Goal: Transaction & Acquisition: Purchase product/service

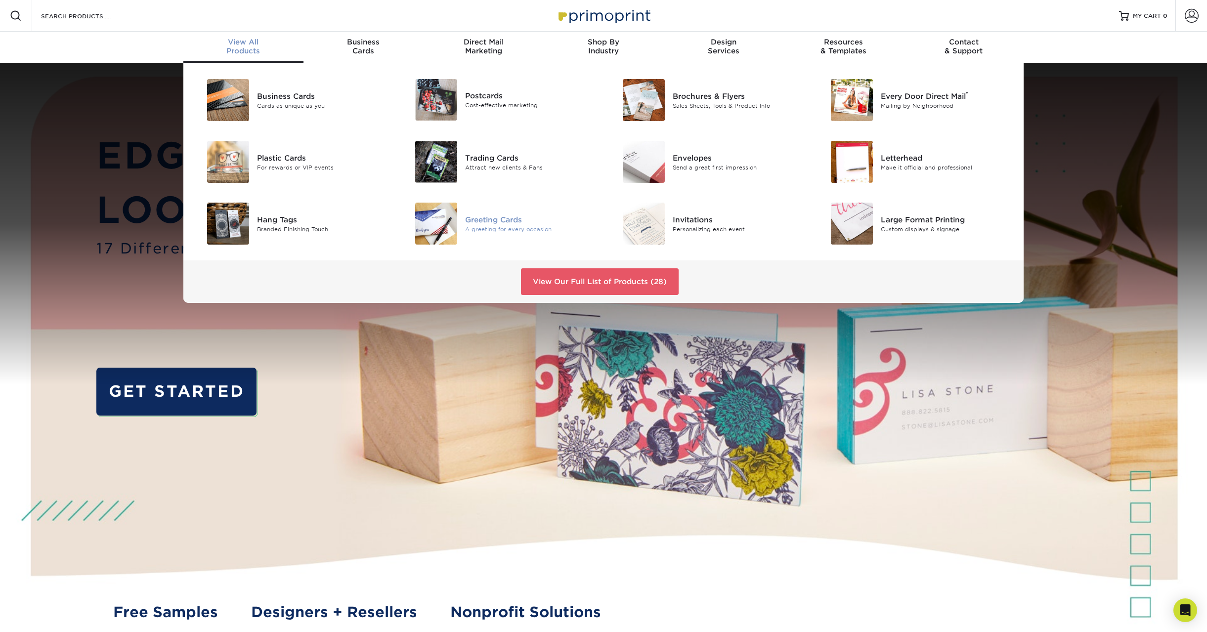
click at [446, 223] on img at bounding box center [436, 224] width 42 height 42
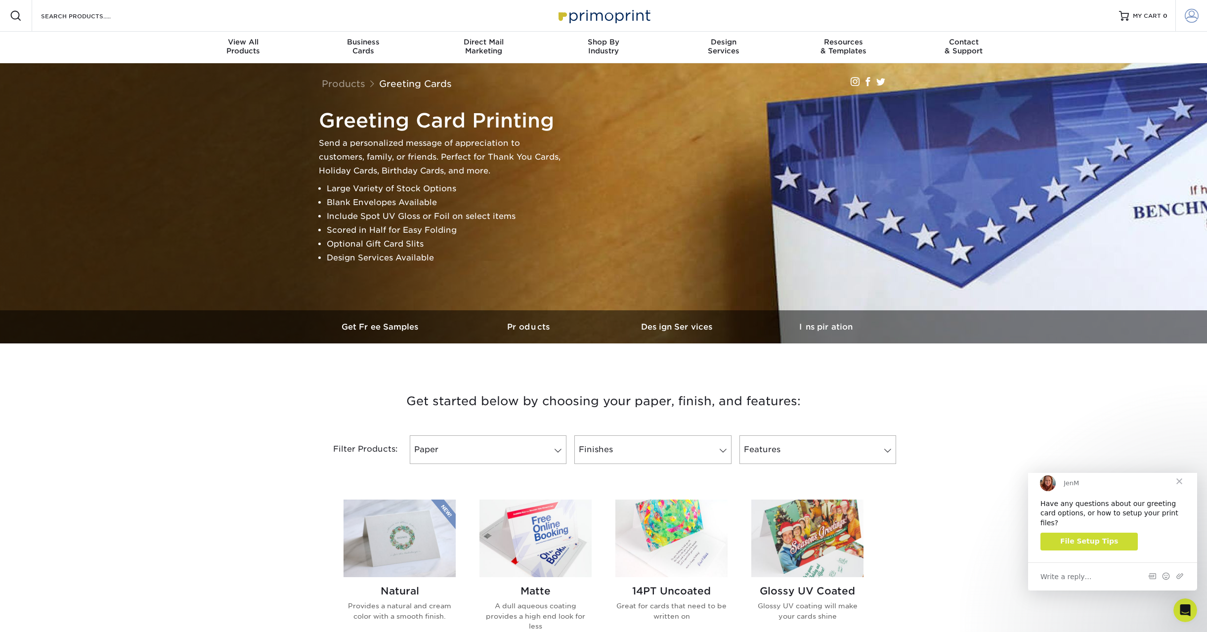
type input "subprioress@benedictinesofmary.org"
click at [1189, 23] on link "Account" at bounding box center [1191, 16] width 32 height 32
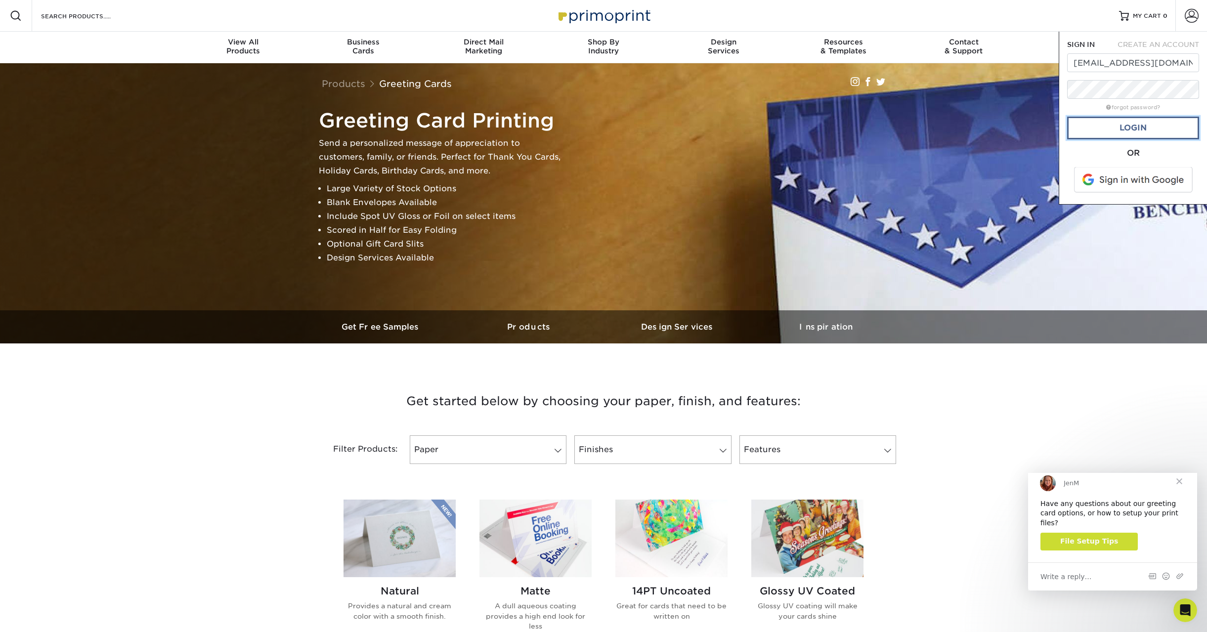
click at [1124, 130] on link "Login" at bounding box center [1133, 128] width 132 height 23
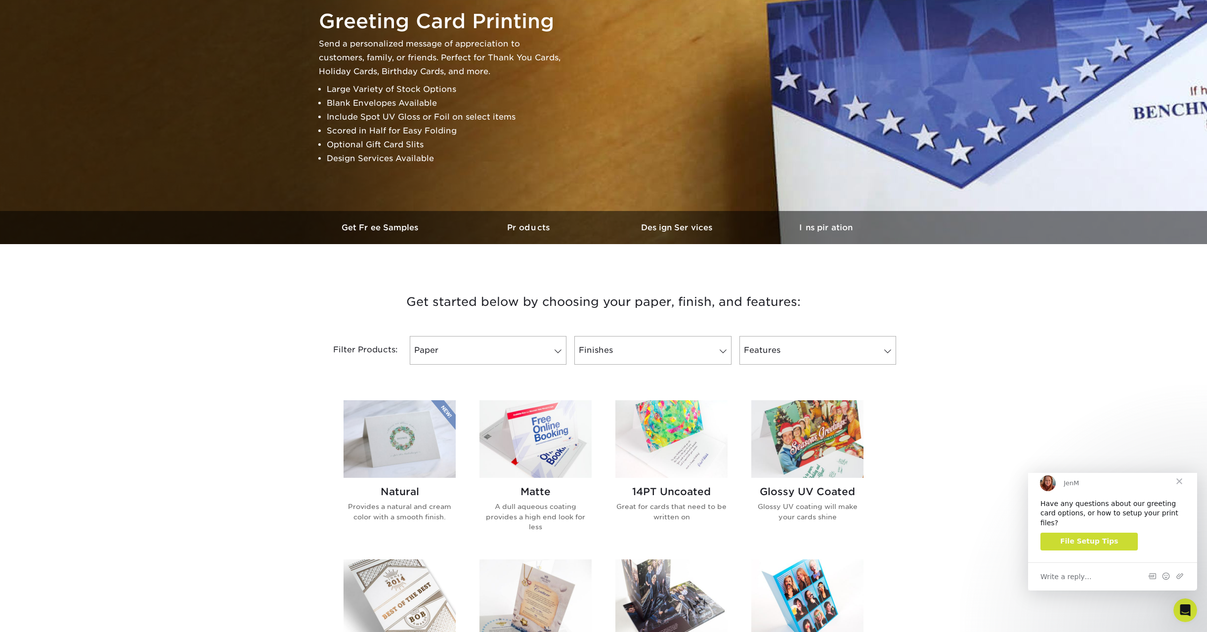
scroll to position [99, 0]
click at [551, 448] on img at bounding box center [535, 439] width 112 height 78
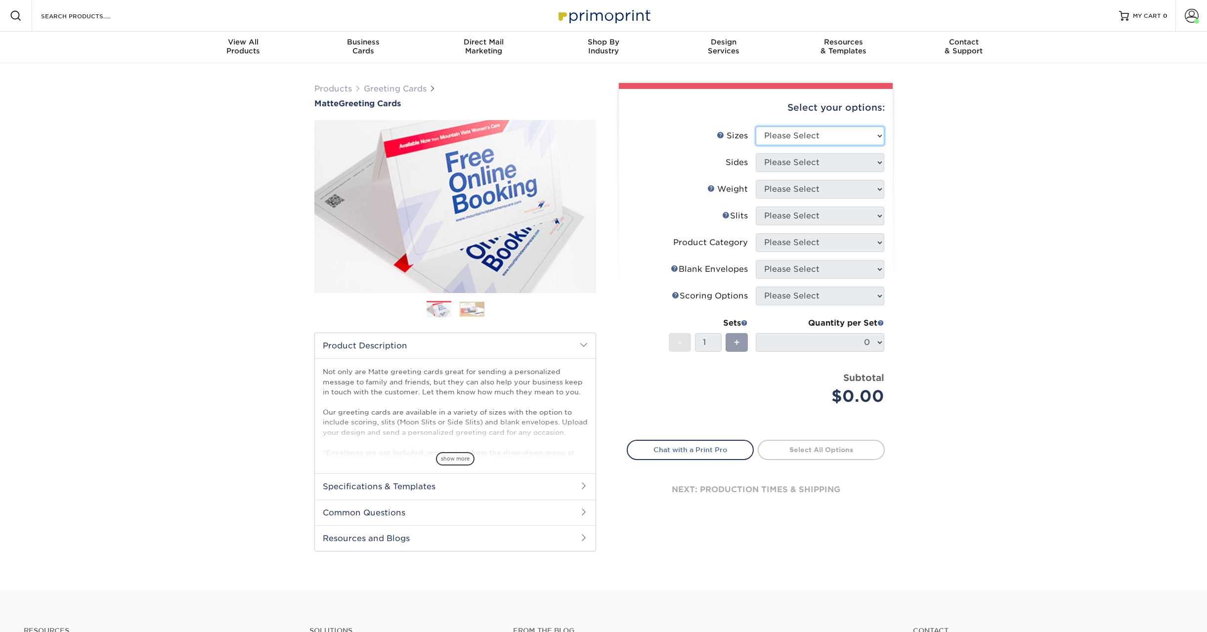
click at [867, 132] on select "Please Select 4.25" x 11" 5.5" x 8.5" 6" x 9" 6" x 12" 7" x 10" 8.5" x 11"" at bounding box center [820, 135] width 128 height 19
select select "7.00x10.00"
click at [756, 126] on select "Please Select 4.25" x 11" 5.5" x 8.5" 6" x 9" 6" x 12" 7" x 10" 8.5" x 11"" at bounding box center [820, 135] width 128 height 19
click at [839, 167] on select "Please Select Print Both Sides Print Front Only" at bounding box center [820, 162] width 128 height 19
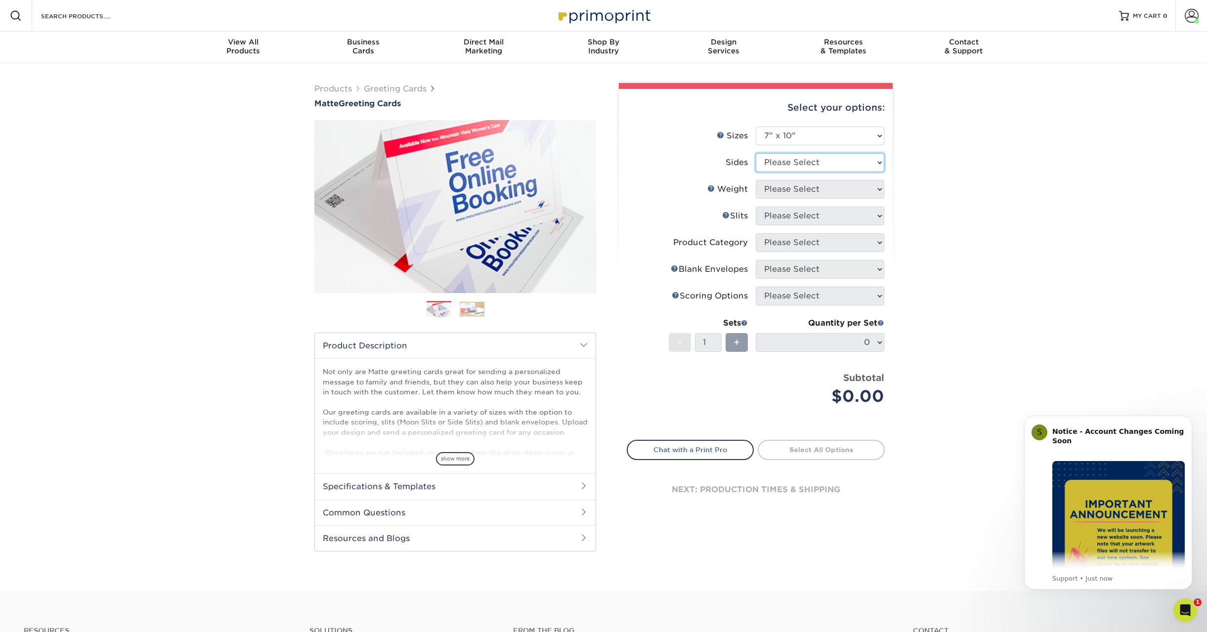
select select "13abbda7-1d64-4f25-8bb2-c179b224825d"
click at [756, 153] on select "Please Select Print Both Sides Print Front Only" at bounding box center [820, 162] width 128 height 19
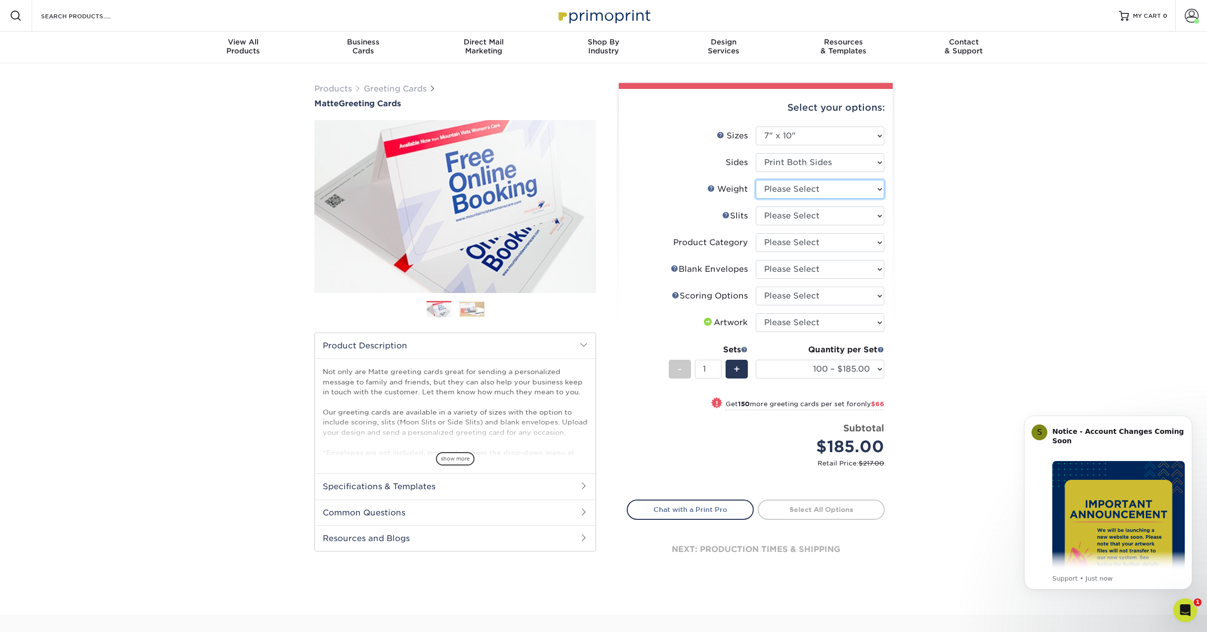
click at [853, 187] on select "Please Select 14PT" at bounding box center [820, 189] width 128 height 19
select select "14PT"
click at [756, 180] on select "Please Select 14PT" at bounding box center [820, 189] width 128 height 19
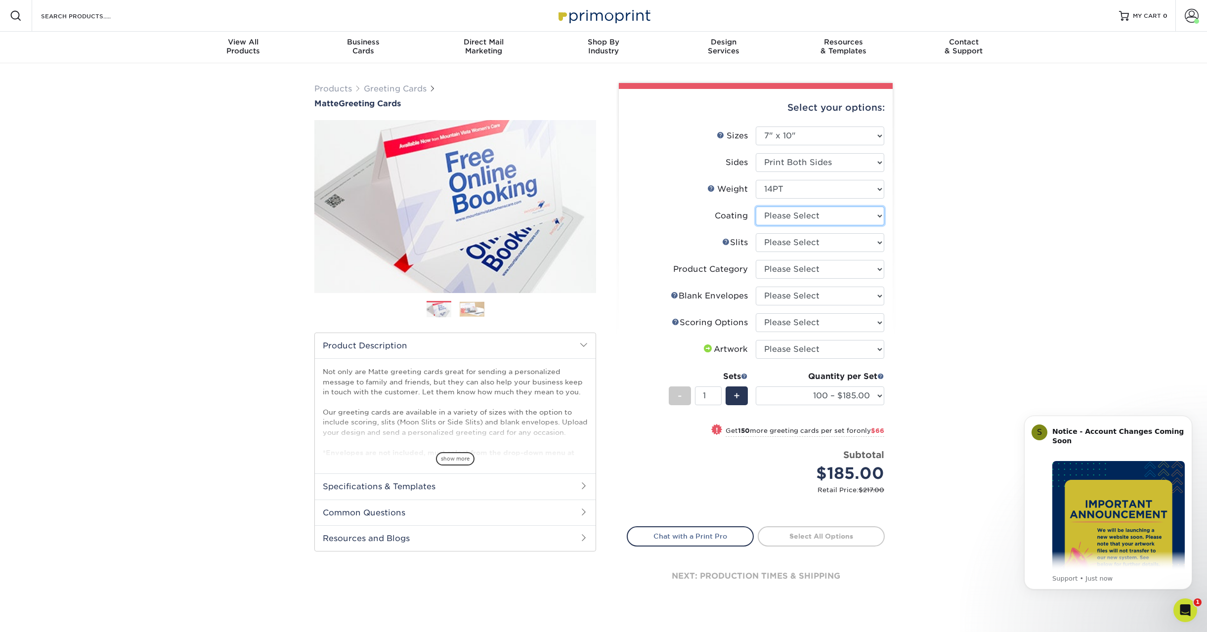
click at [852, 218] on select at bounding box center [820, 216] width 128 height 19
select select "121bb7b5-3b4d-429f-bd8d-bbf80e953313"
click at [756, 207] on select at bounding box center [820, 216] width 128 height 19
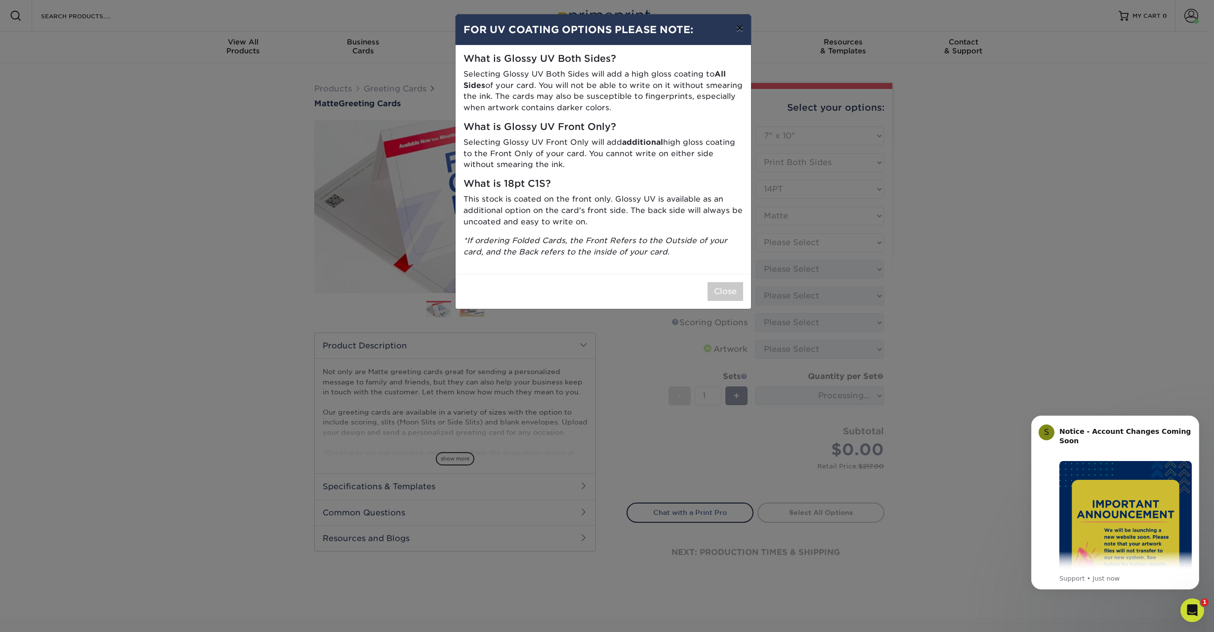
click at [737, 29] on button "×" at bounding box center [739, 28] width 23 height 28
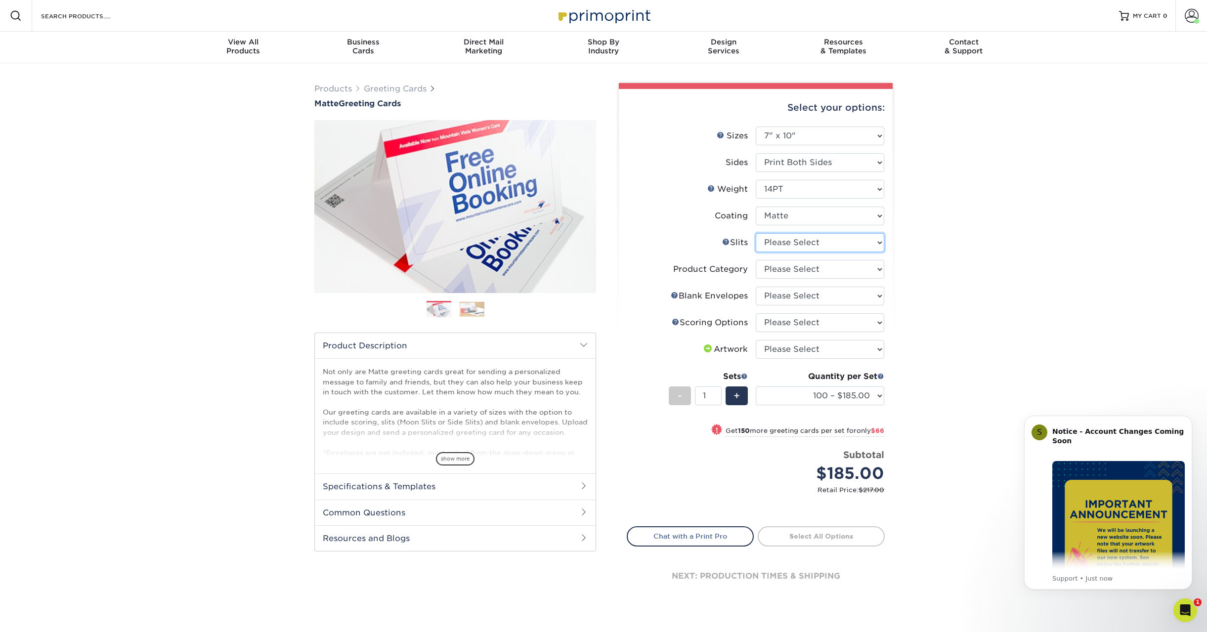
click at [810, 244] on select "Please Select Moon Slits Bottom Panel Moon Slits Right Panel No Gift Card Slits…" at bounding box center [820, 242] width 128 height 19
select select "c4055f3c-a707-4a99-931b-ce83690041fd"
click at [756, 233] on select "Please Select Moon Slits Bottom Panel Moon Slits Right Panel No Gift Card Slits…" at bounding box center [820, 242] width 128 height 19
click at [797, 274] on select "Please Select Greeting Cards" at bounding box center [820, 269] width 128 height 19
select select "b7f8198f-f281-4438-a52e-cd7a5c5c0cfc"
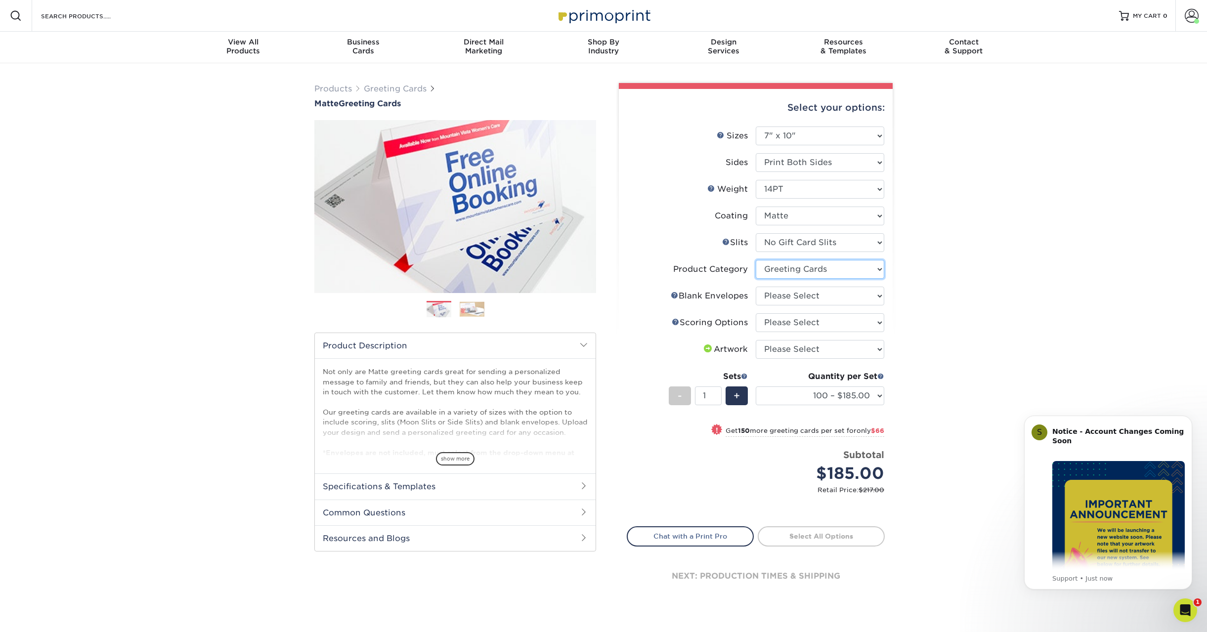
click at [756, 260] on select "Please Select Greeting Cards" at bounding box center [820, 269] width 128 height 19
click at [794, 294] on select "Please Select No Blank Envelopes Yes 100 Envelopes A7 Yes 250 Envelopes A7 Yes …" at bounding box center [820, 296] width 128 height 19
select select "9f137334-7cf0-4a73-8a74-a4df662606ea"
click at [756, 287] on select "Please Select No Blank Envelopes Yes 100 Envelopes A7 Yes 250 Envelopes A7 Yes …" at bounding box center [820, 296] width 128 height 19
click at [801, 318] on select "Please Select Score in Half" at bounding box center [820, 322] width 128 height 19
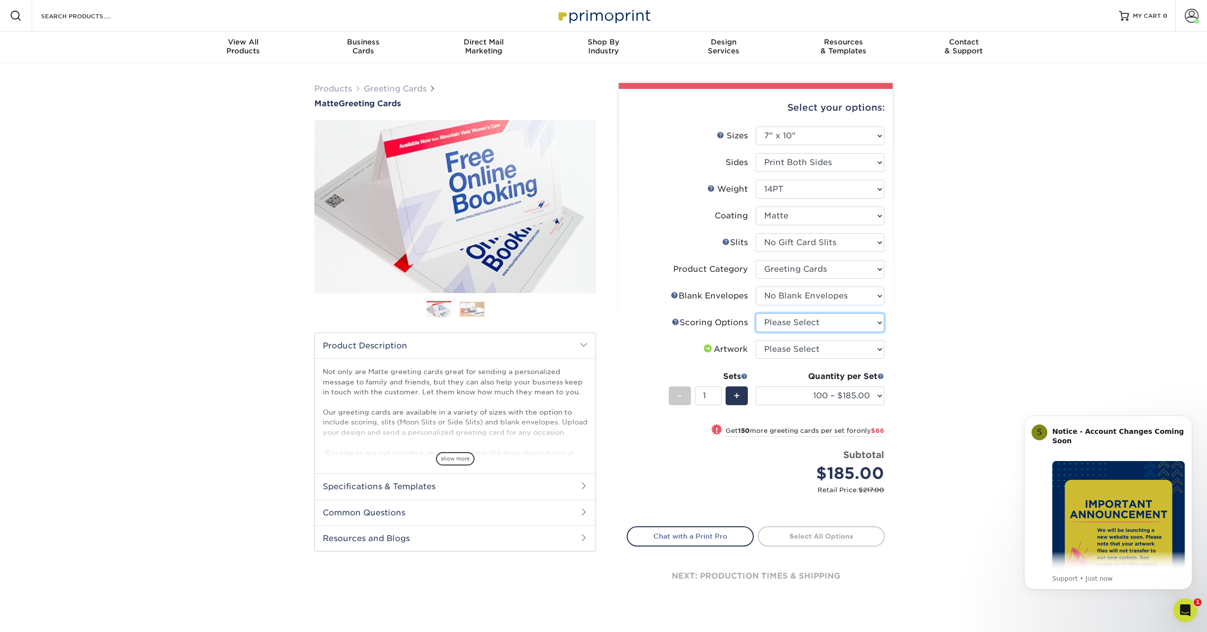
select select "b23166fa-223a-4016-b2d3-d3438452c7d9"
click at [756, 313] on select "Please Select Score in Half" at bounding box center [820, 322] width 128 height 19
click at [833, 350] on select "Please Select I will upload files I need a design - $75" at bounding box center [820, 349] width 128 height 19
select select "upload"
click at [756, 340] on select "Please Select I will upload files I need a design - $75" at bounding box center [820, 349] width 128 height 19
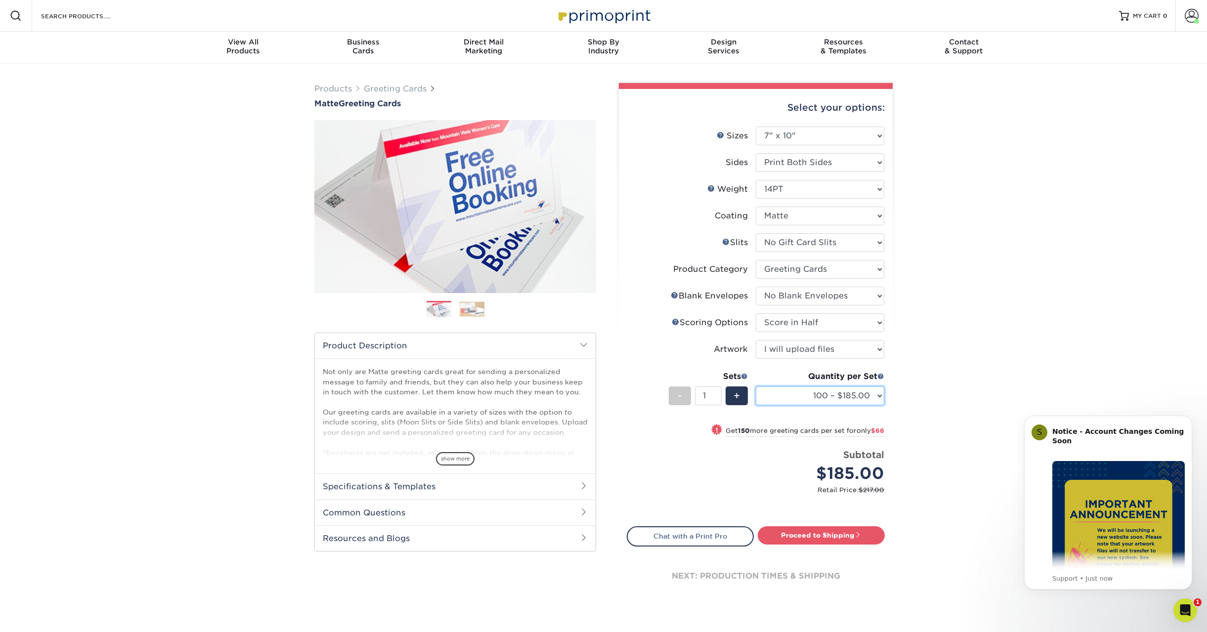
click at [836, 393] on select "100 – $185.00 250 – $251.00 500 – $280.00 1000 – $346.00 2500 – $570.00 5000 – …" at bounding box center [820, 395] width 128 height 19
select select "2500 – $570.00"
click at [756, 386] on select "100 – $185.00 250 – $251.00 500 – $280.00 1000 – $346.00 2500 – $570.00 5000 – …" at bounding box center [820, 395] width 128 height 19
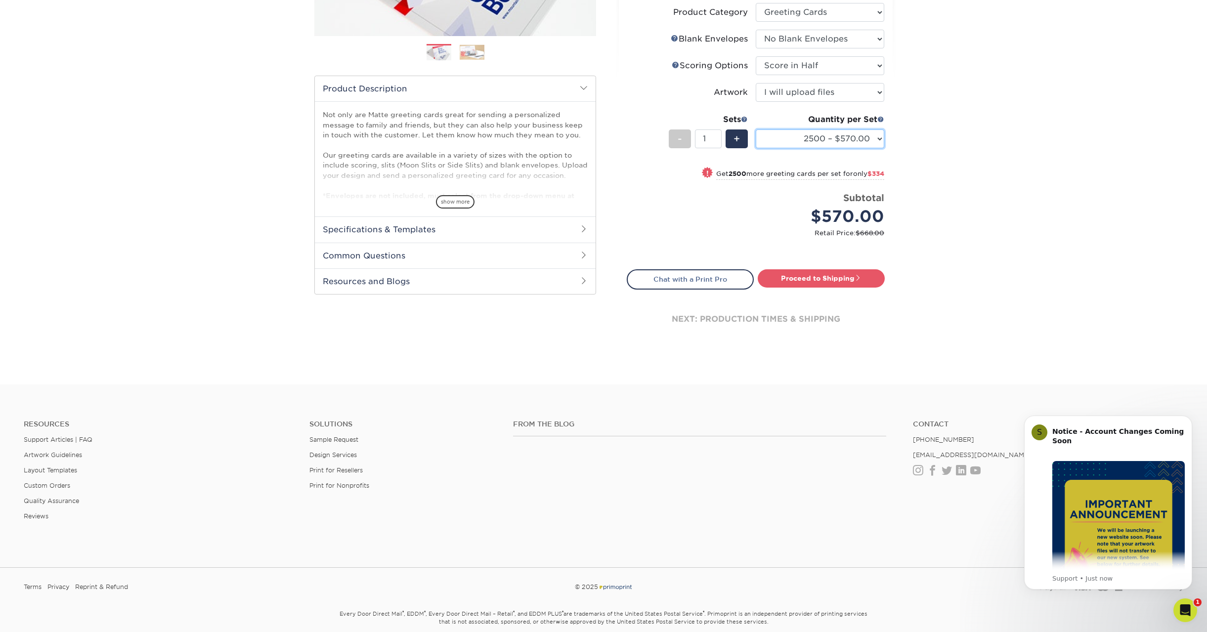
scroll to position [294, 0]
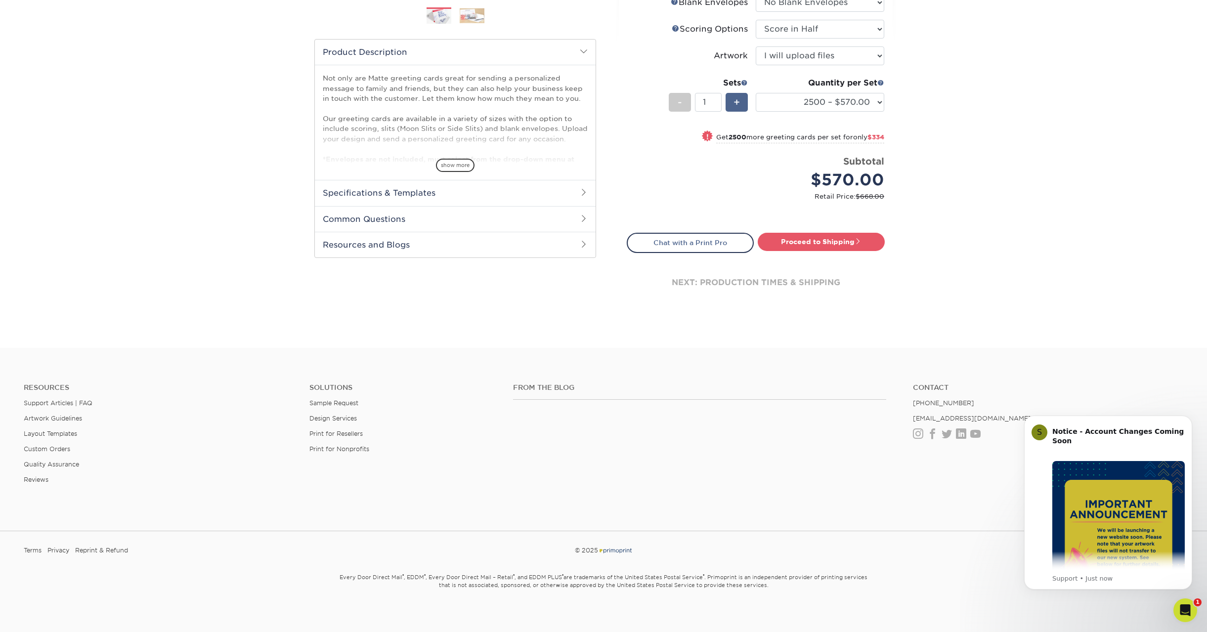
click at [731, 101] on div "+" at bounding box center [736, 102] width 22 height 19
type input "2"
click at [798, 244] on link "Proceed to Shipping" at bounding box center [820, 242] width 127 height 18
type input "Set 1"
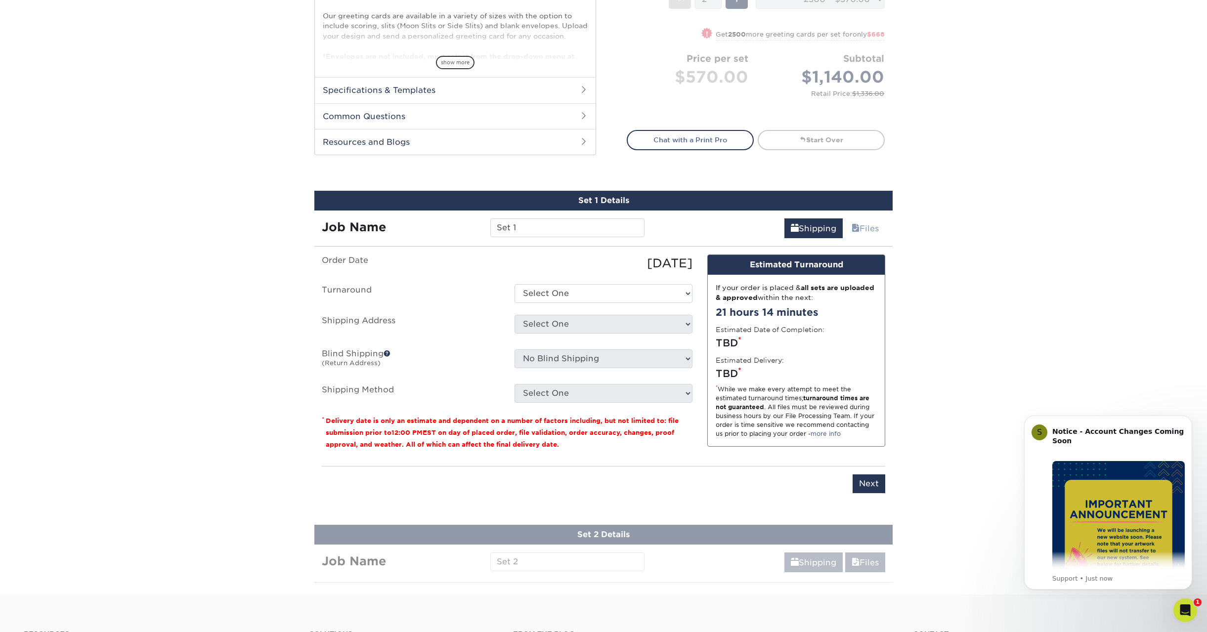
scroll to position [553, 0]
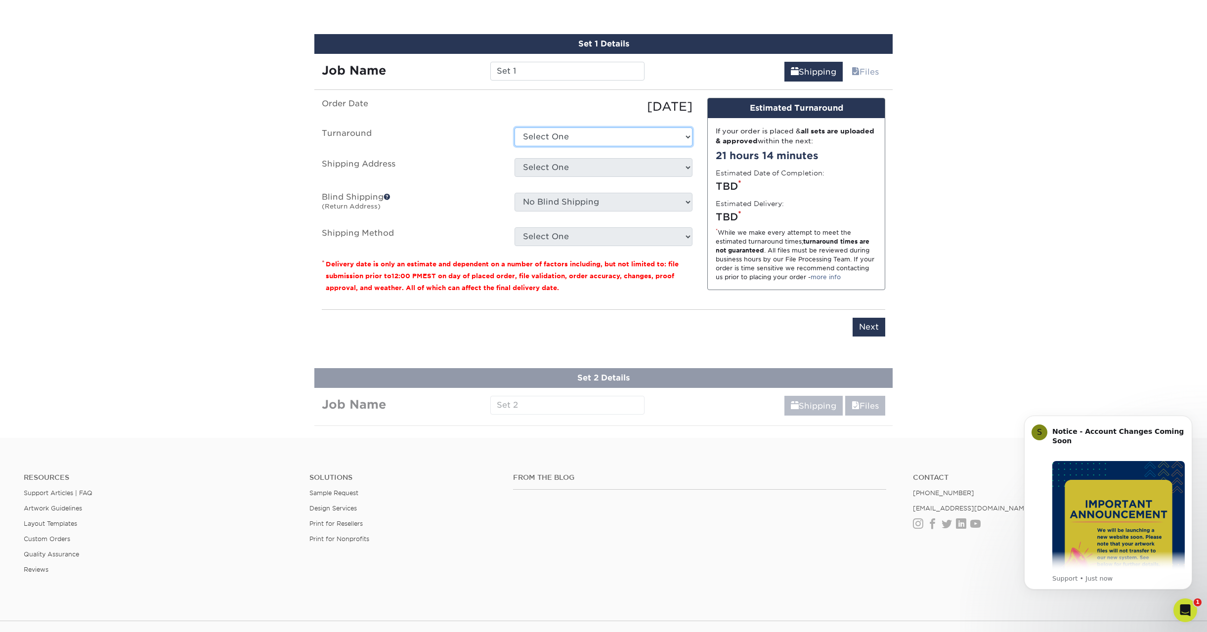
click at [655, 133] on select "Select One 2-4 Business Days 2 Day Next Business Day" at bounding box center [603, 136] width 178 height 19
select select "60542ff4-f359-4165-afca-77d8f0f4e6a1"
click at [514, 127] on select "Select One 2-4 Business Days 2 Day Next Business Day" at bounding box center [603, 136] width 178 height 19
click at [639, 165] on select "Select One easter cards + Add New Address" at bounding box center [603, 167] width 178 height 19
select select "74773"
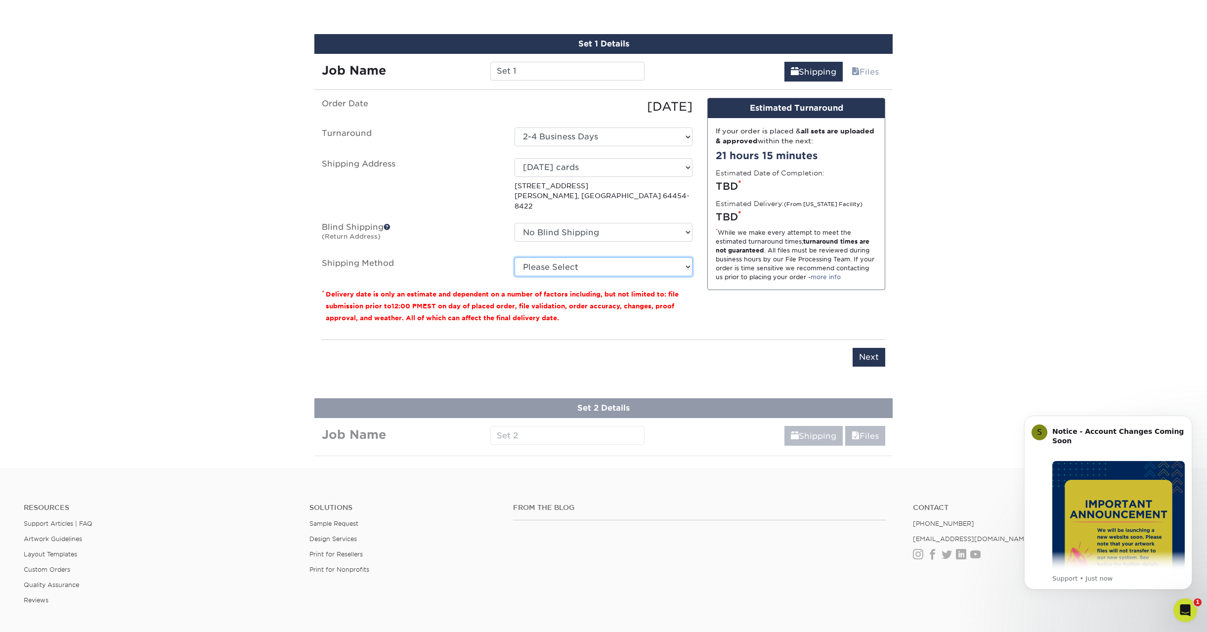
click at [674, 257] on select "Please Select Ground Shipping (+$131.31) 3 Day Shipping Service (+$188.64) 2 Da…" at bounding box center [603, 266] width 178 height 19
select select "03"
click at [514, 257] on select "Please Select Ground Shipping (+$131.31) 3 Day Shipping Service (+$188.64) 2 Da…" at bounding box center [603, 266] width 178 height 19
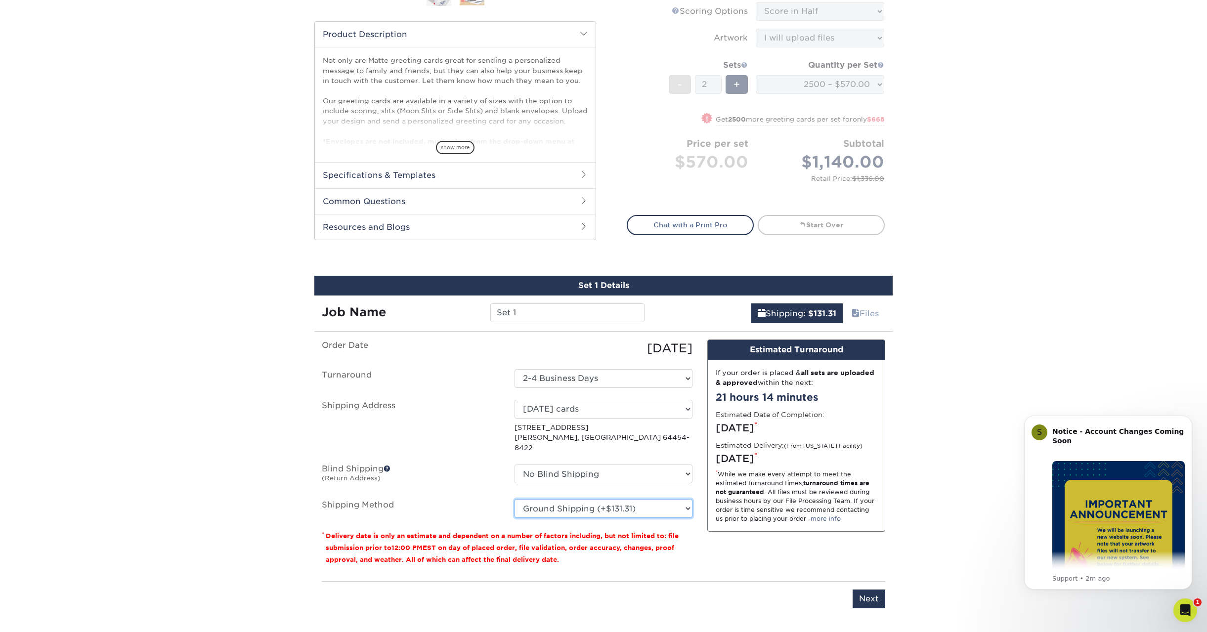
scroll to position [91, 0]
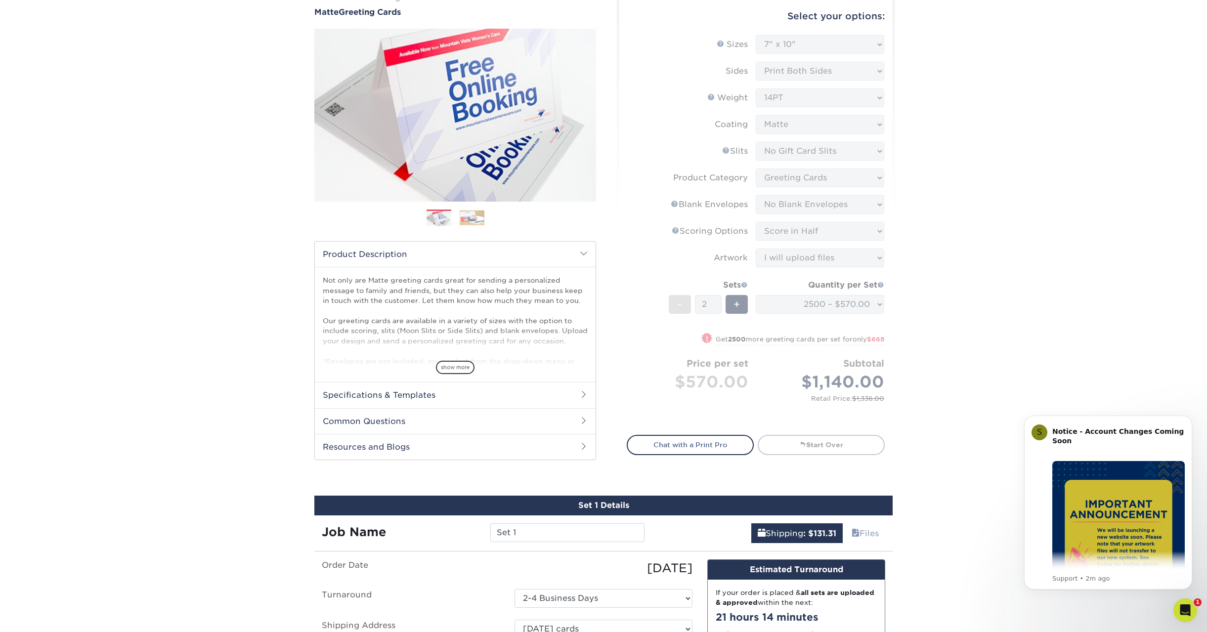
click at [964, 382] on div "Products Greeting Cards Matte Greeting Cards Previous Next show more /" at bounding box center [603, 451] width 1207 height 958
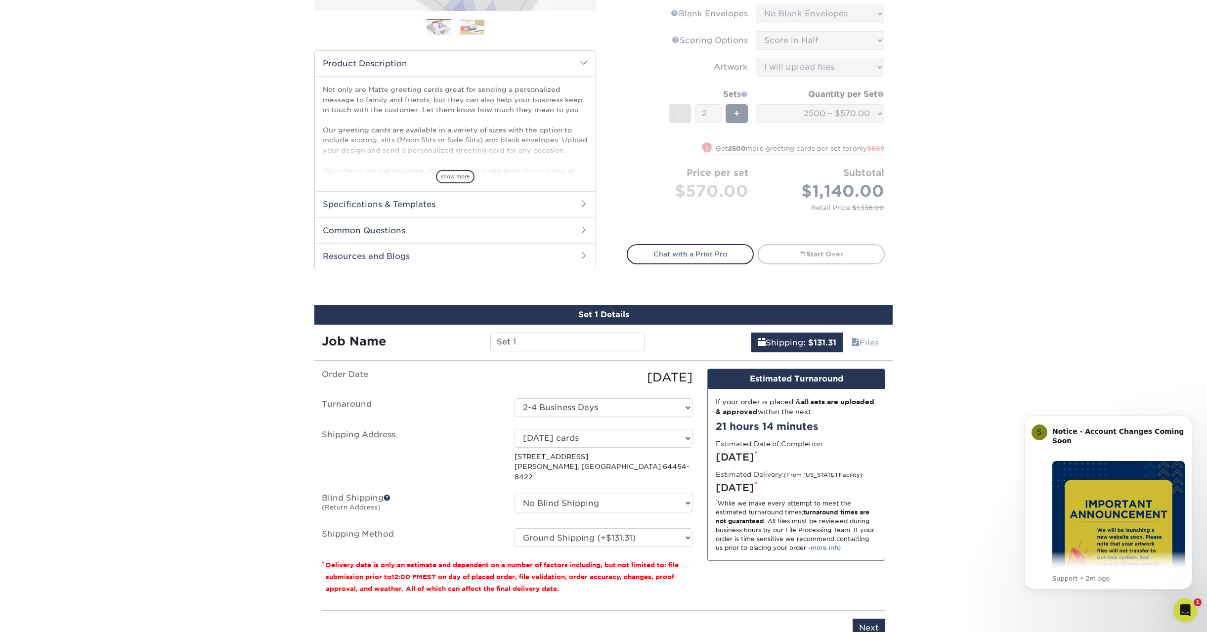
scroll to position [374, 0]
